Goal: Use online tool/utility: Utilize a website feature to perform a specific function

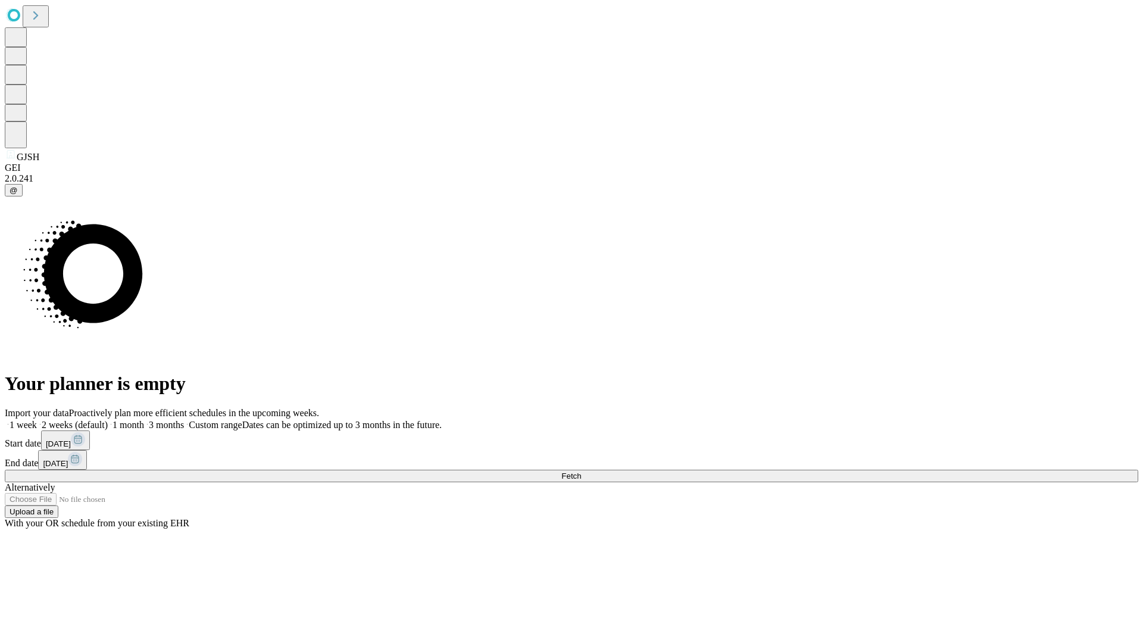
click at [581, 471] on span "Fetch" at bounding box center [571, 475] width 20 height 9
